Goal: Navigation & Orientation: Find specific page/section

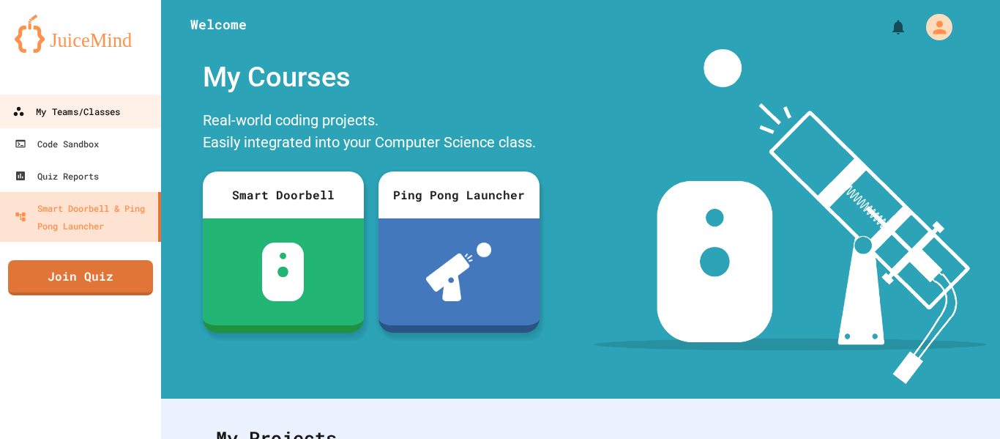
click at [71, 118] on div "My Teams/Classes" at bounding box center [66, 112] width 108 height 18
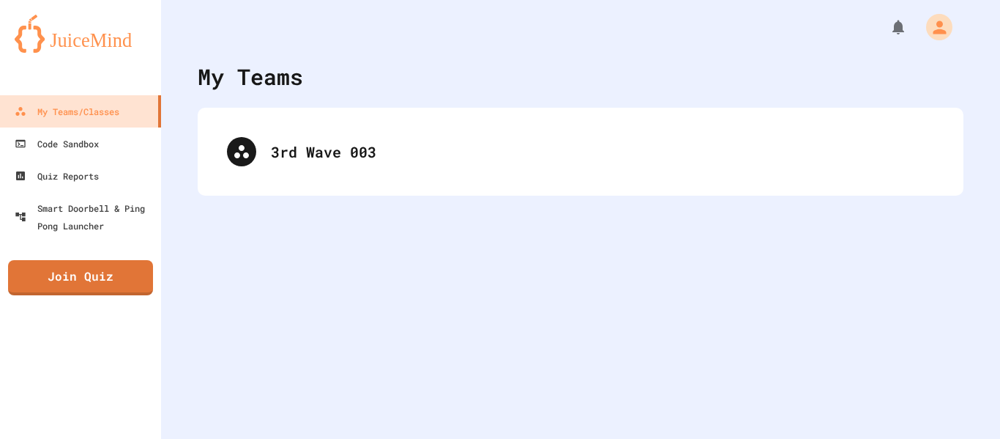
click at [293, 116] on div "3rd Wave 003" at bounding box center [581, 152] width 766 height 88
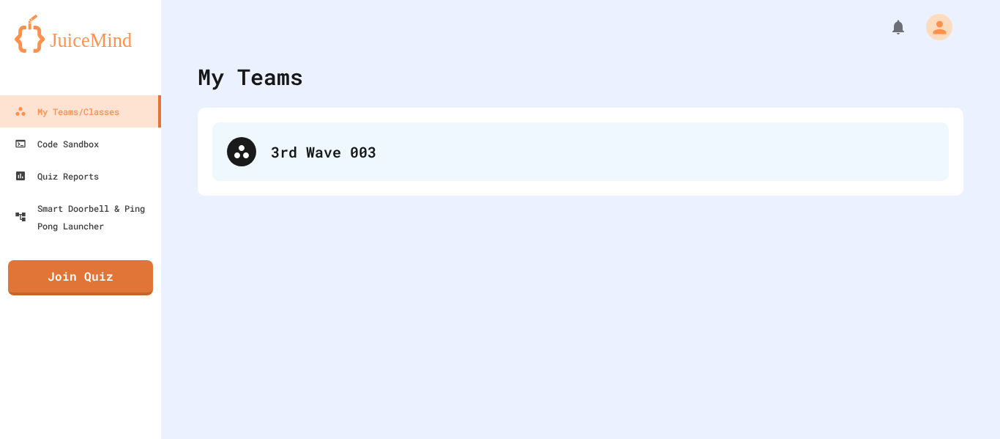
click at [301, 131] on div "3rd Wave 003" at bounding box center [580, 151] width 737 height 59
